Goal: Complete application form: Complete application form

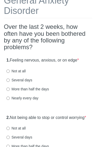
scroll to position [38, 0]
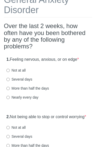
click at [8, 97] on input "Nearly every day" at bounding box center [7, 97] width 3 height 3
radio input "true"
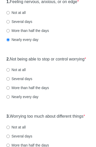
scroll to position [107, 0]
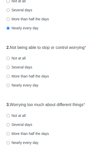
click at [8, 87] on input "Nearly every day" at bounding box center [7, 85] width 3 height 3
radio input "true"
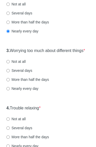
scroll to position [169, 0]
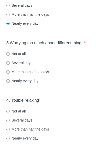
click at [8, 83] on input "Nearly every day" at bounding box center [7, 80] width 3 height 3
radio input "true"
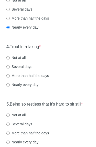
scroll to position [222, 0]
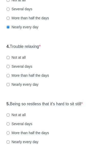
click at [7, 86] on input "Nearly every day" at bounding box center [7, 84] width 3 height 3
radio input "true"
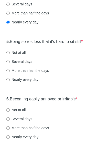
scroll to position [291, 0]
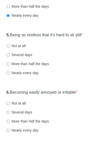
click at [8, 66] on input "More than half the days" at bounding box center [7, 63] width 3 height 3
radio input "true"
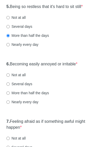
scroll to position [329, 0]
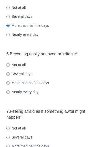
click at [7, 94] on input "Nearly every day" at bounding box center [7, 92] width 3 height 3
radio input "true"
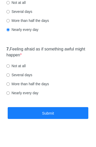
scroll to position [396, 0]
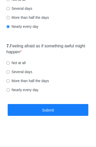
click at [9, 92] on input "Nearly every day" at bounding box center [7, 89] width 3 height 3
radio input "true"
click at [38, 116] on button "Submit" at bounding box center [48, 110] width 81 height 12
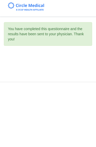
scroll to position [0, 0]
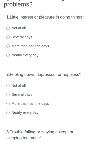
scroll to position [70, 0]
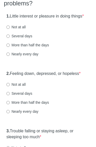
click at [8, 38] on input "Several days" at bounding box center [7, 36] width 3 height 3
radio input "true"
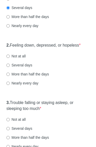
scroll to position [100, 0]
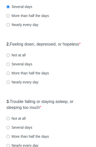
click at [8, 57] on input "Not at all" at bounding box center [7, 55] width 3 height 3
radio input "true"
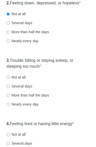
scroll to position [148, 0]
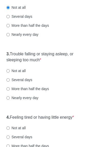
click at [7, 73] on input "Not at all" at bounding box center [7, 70] width 3 height 3
radio input "true"
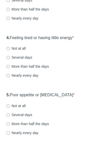
scroll to position [228, 0]
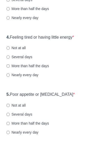
click at [9, 59] on input "Several days" at bounding box center [7, 56] width 3 height 3
radio input "true"
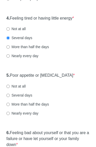
scroll to position [256, 0]
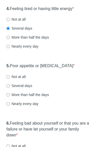
click at [8, 21] on input "Not at all" at bounding box center [7, 19] width 3 height 3
radio input "true"
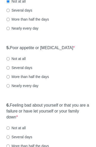
scroll to position [279, 0]
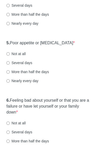
click at [9, 56] on input "Not at all" at bounding box center [7, 53] width 3 height 3
radio input "true"
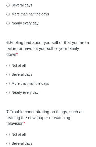
scroll to position [342, 0]
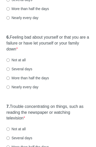
click at [7, 71] on input "Several days" at bounding box center [7, 69] width 3 height 3
radio input "true"
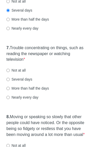
scroll to position [414, 0]
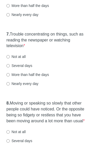
click at [9, 76] on input "More than half the days" at bounding box center [7, 74] width 3 height 3
radio input "true"
click at [12, 86] on label "Nearly every day" at bounding box center [22, 83] width 32 height 5
click at [10, 85] on input "Nearly every day" at bounding box center [7, 83] width 3 height 3
radio input "true"
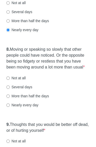
scroll to position [478, 0]
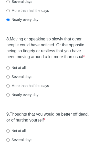
click at [7, 70] on input "Not at all" at bounding box center [7, 67] width 3 height 3
radio input "true"
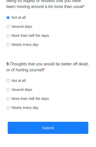
scroll to position [529, 0]
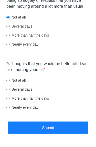
click at [10, 82] on input "Not at all" at bounding box center [7, 80] width 3 height 3
radio input "true"
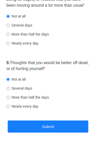
scroll to position [558, 0]
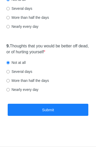
click at [48, 108] on button "Submit" at bounding box center [48, 110] width 81 height 12
